Goal: Task Accomplishment & Management: Use online tool/utility

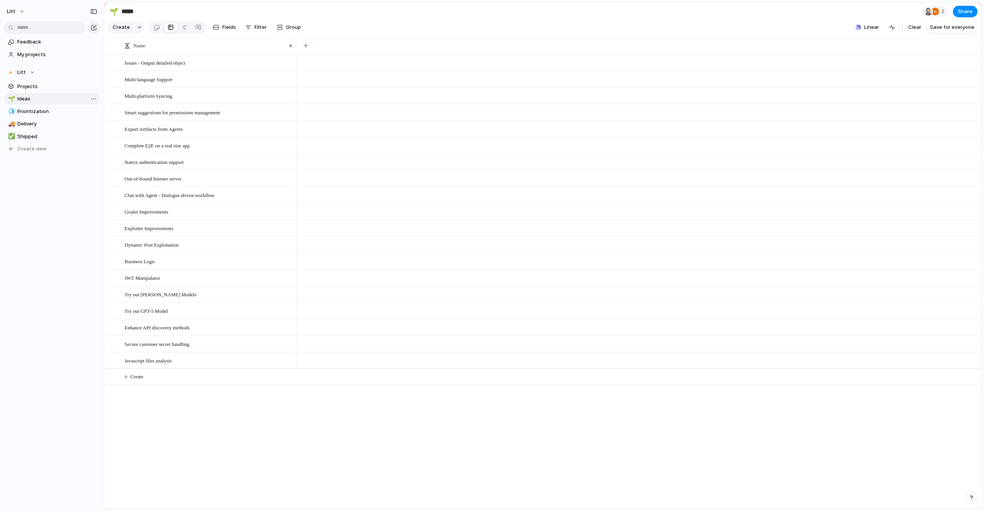
click at [37, 97] on span "Ideas" at bounding box center [57, 99] width 80 height 8
click at [288, 31] on span "Group" at bounding box center [293, 27] width 15 height 8
click at [317, 167] on li "Theme" at bounding box center [304, 164] width 63 height 12
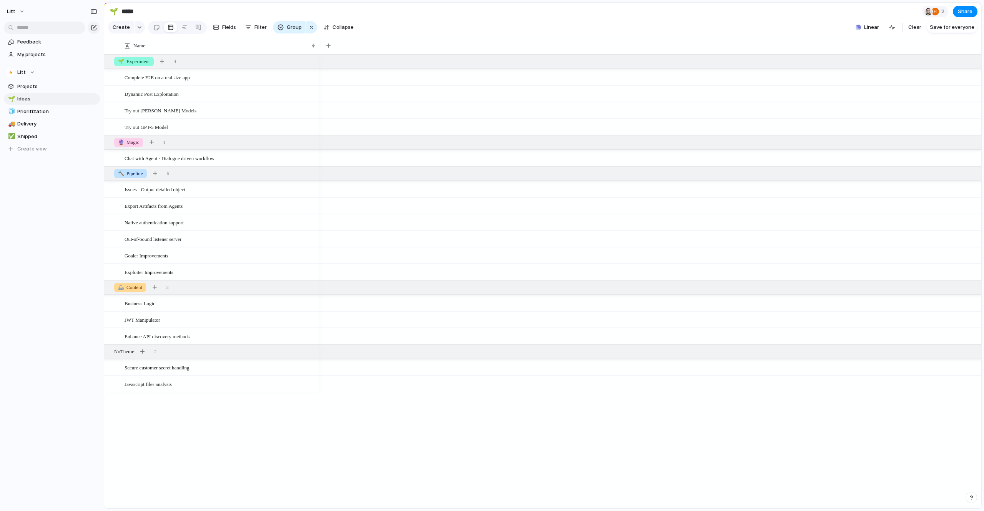
drag, startPoint x: 296, startPoint y: 50, endPoint x: 319, endPoint y: 50, distance: 22.7
click at [319, 50] on div at bounding box center [319, 46] width 4 height 16
click at [157, 175] on div "button" at bounding box center [155, 173] width 4 height 4
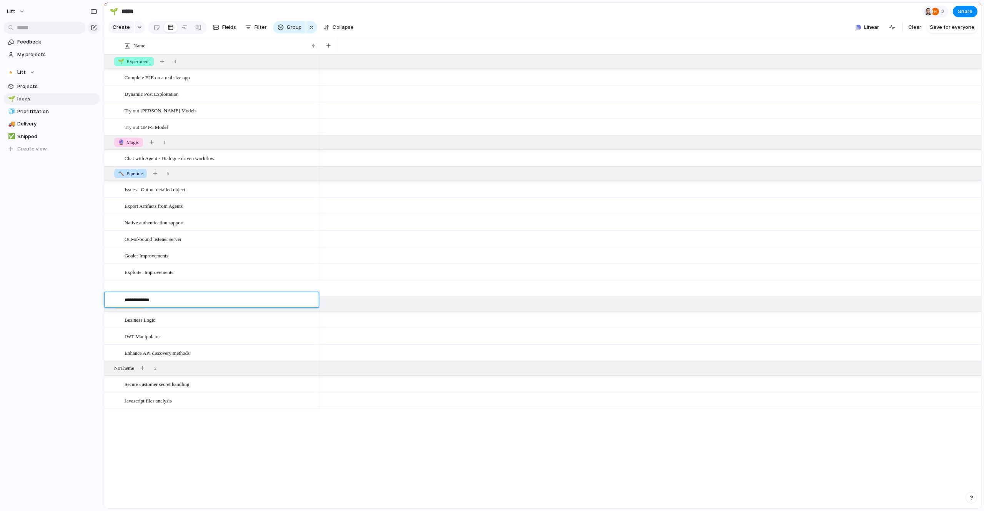
type textarea "**********"
click at [130, 293] on span "Eval Framework" at bounding box center [141, 288] width 33 height 9
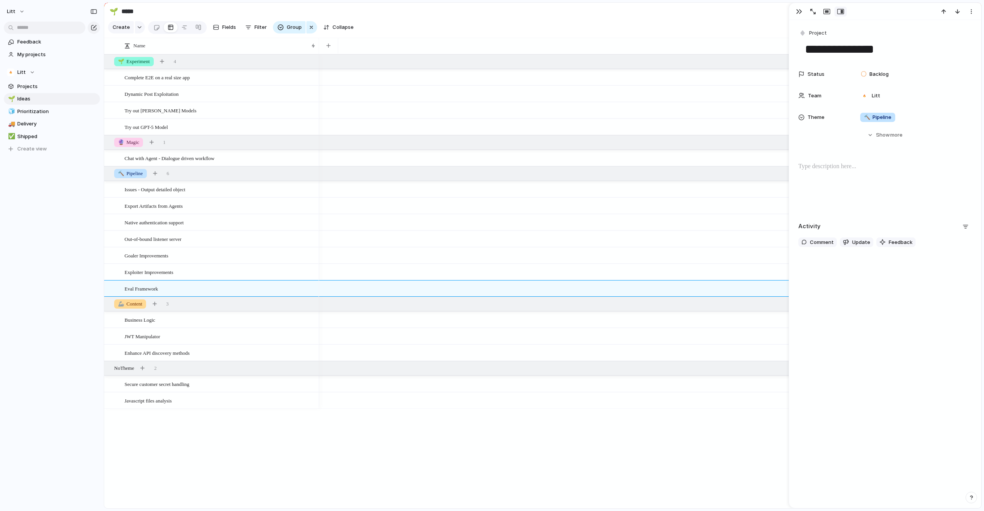
click at [830, 171] on p at bounding box center [885, 166] width 173 height 9
click at [799, 10] on div "button" at bounding box center [799, 11] width 6 height 6
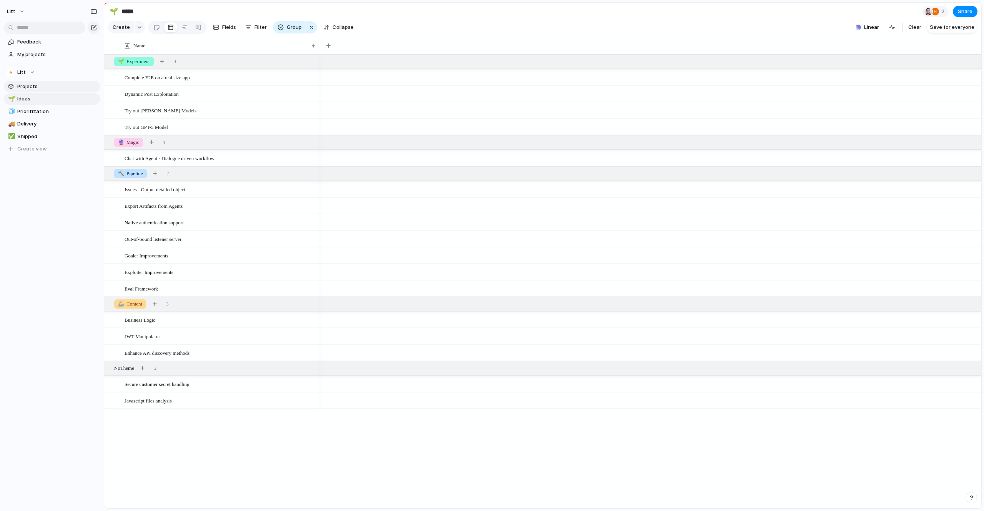
click at [40, 90] on link "Projects" at bounding box center [52, 87] width 96 height 12
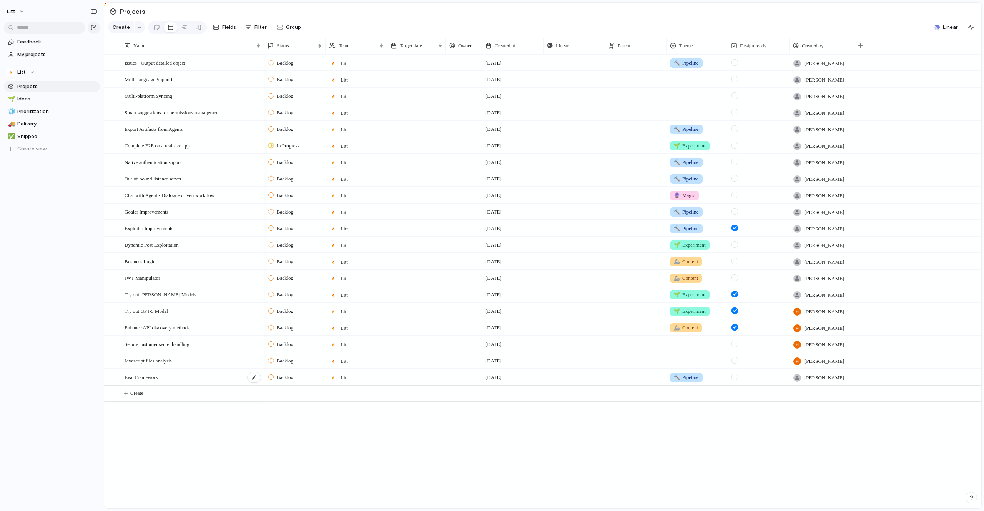
click at [235, 385] on div "Eval Framework" at bounding box center [193, 377] width 137 height 16
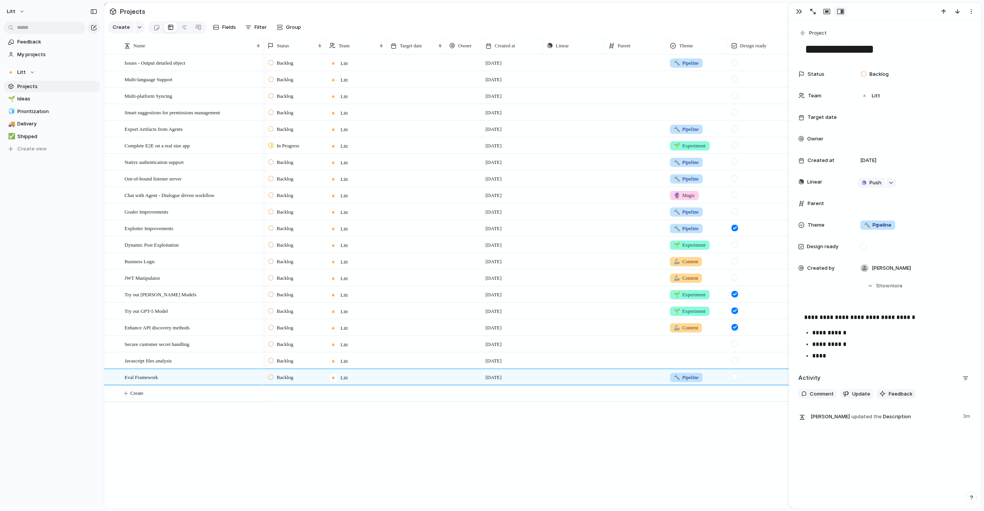
click at [611, 460] on div "Backlog Litt [DATE] Push 🔨 Pipeline [PERSON_NAME] Backlog Litt [DATE] Push Omer…" at bounding box center [622, 281] width 717 height 454
